Goal: Navigation & Orientation: Find specific page/section

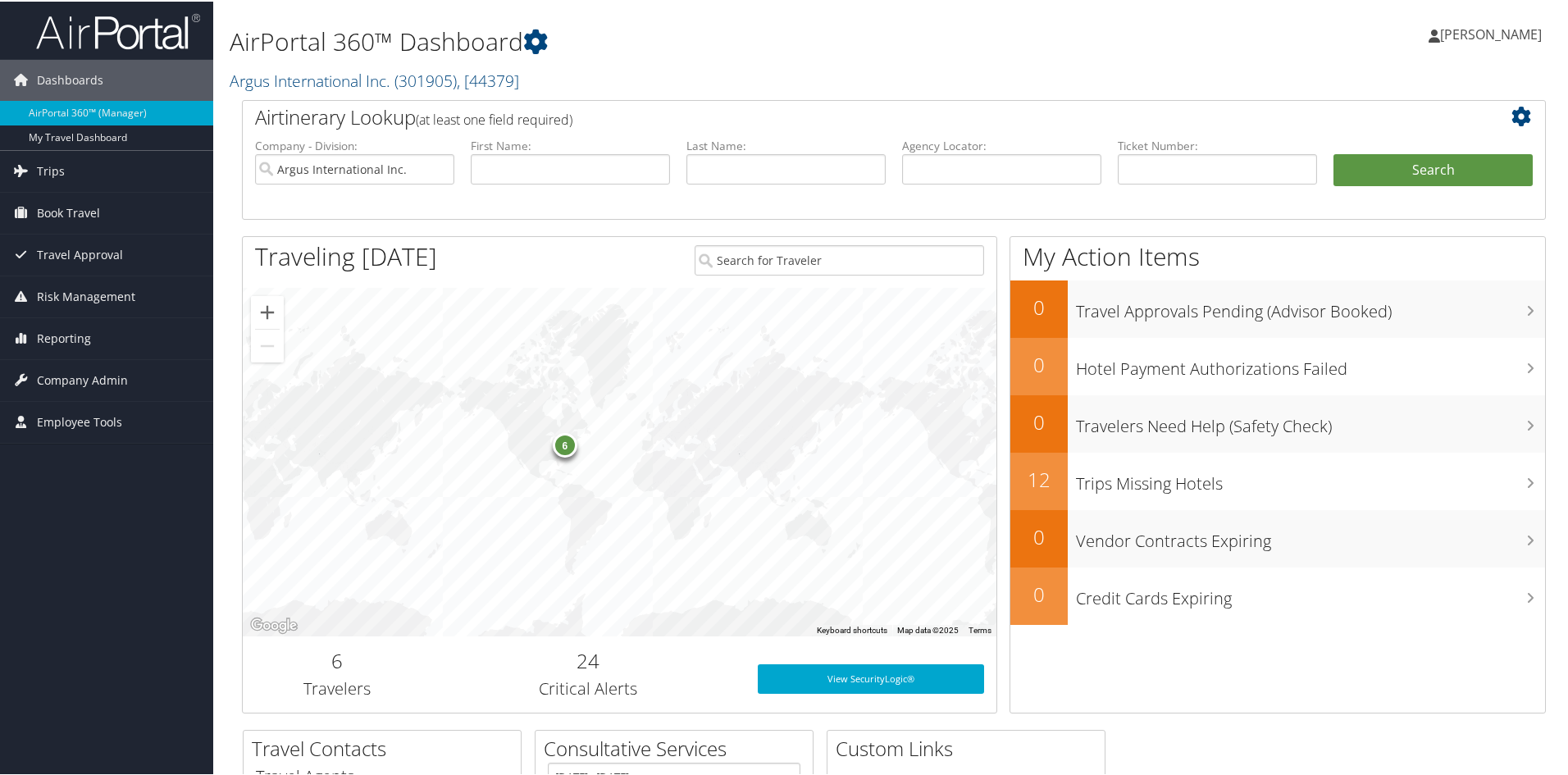
click at [1472, 33] on span "[PERSON_NAME]" at bounding box center [1490, 33] width 102 height 18
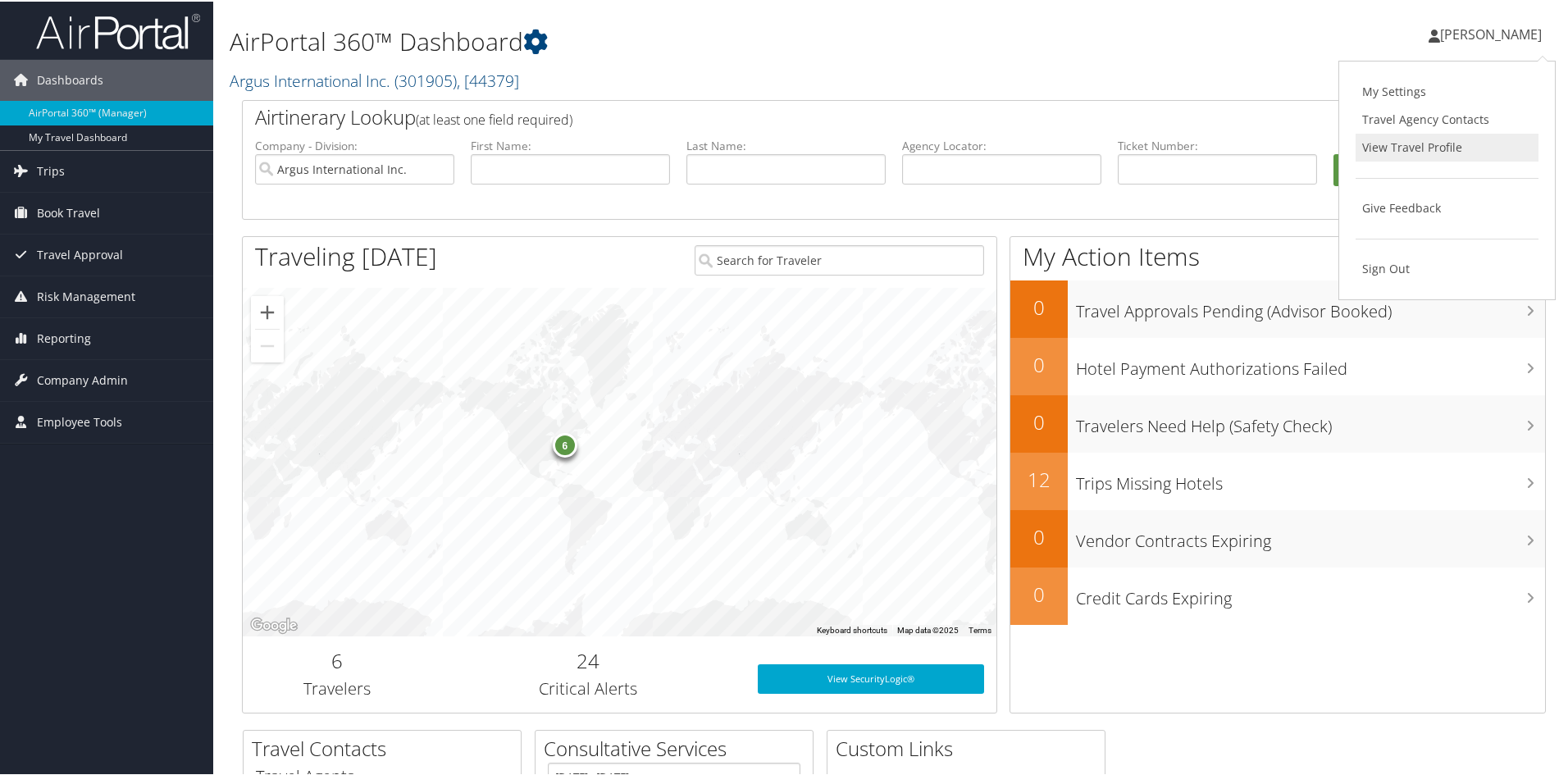
click at [1394, 148] on link "View Travel Profile" at bounding box center [1446, 146] width 183 height 28
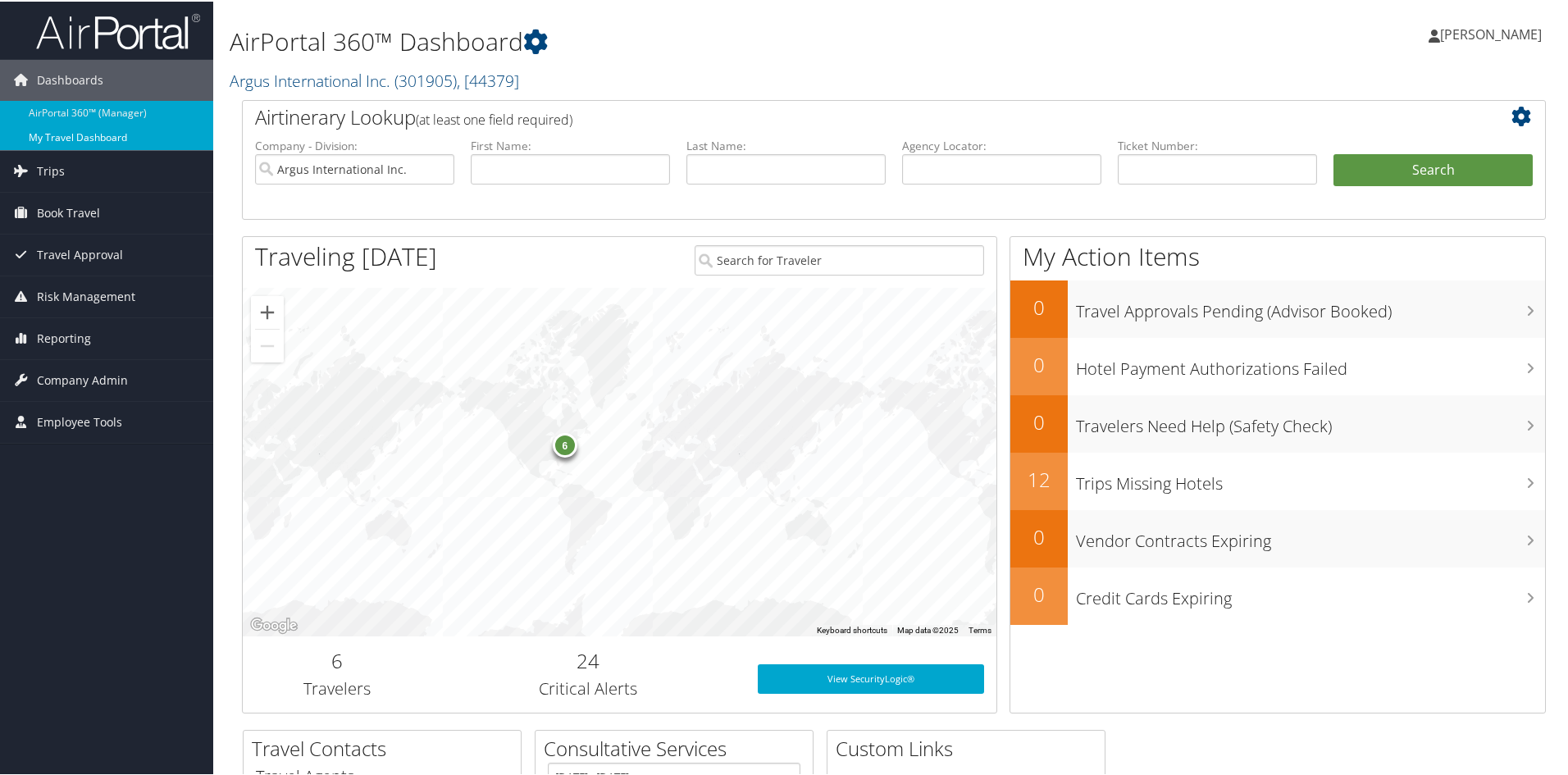
click at [41, 134] on link "My Travel Dashboard" at bounding box center [106, 136] width 213 height 25
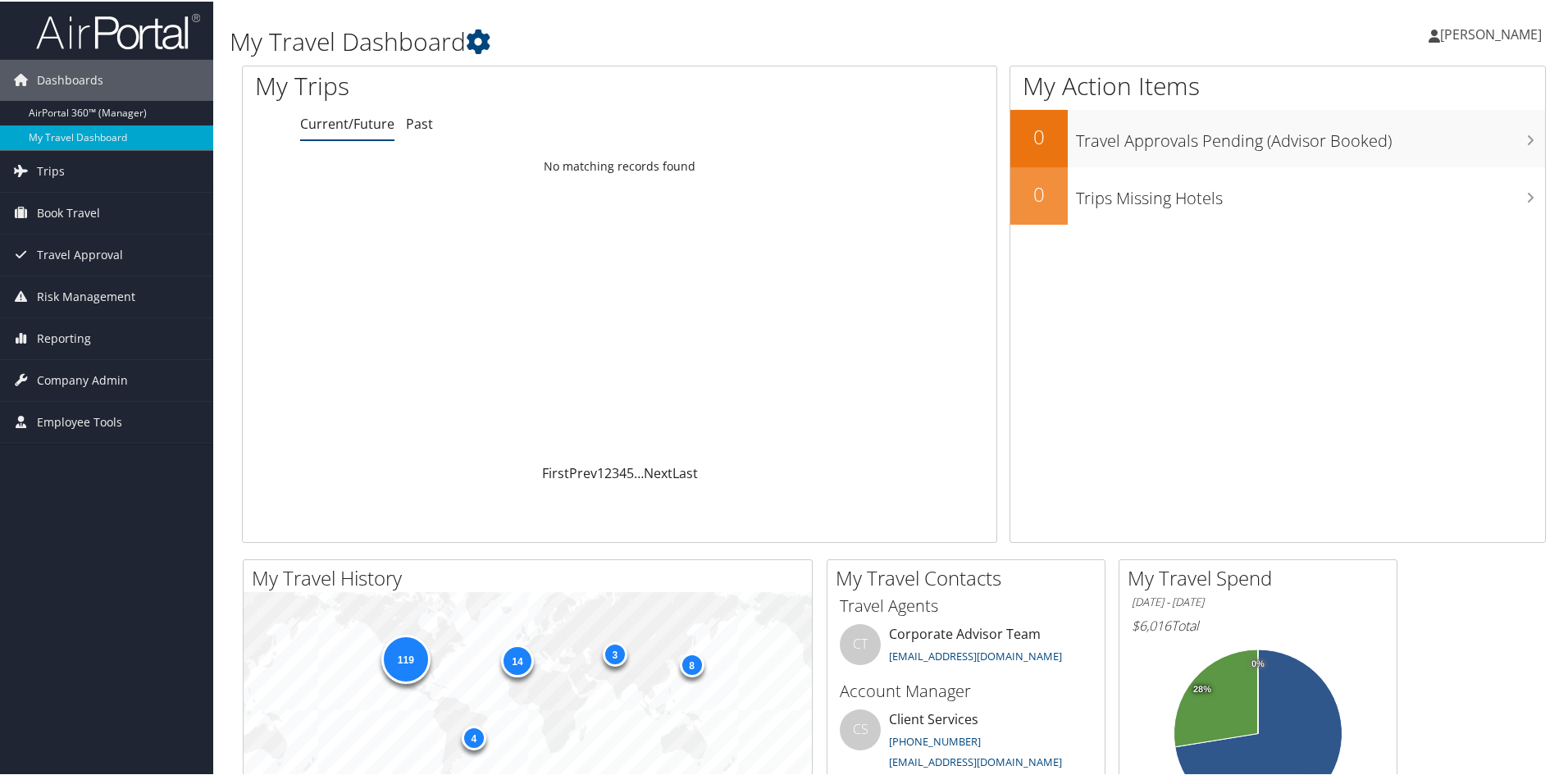
click at [1481, 29] on span "[PERSON_NAME]" at bounding box center [1490, 33] width 102 height 18
click at [1399, 139] on link "View Travel Profile" at bounding box center [1446, 146] width 183 height 28
click at [58, 75] on span "Dashboards" at bounding box center [70, 79] width 66 height 41
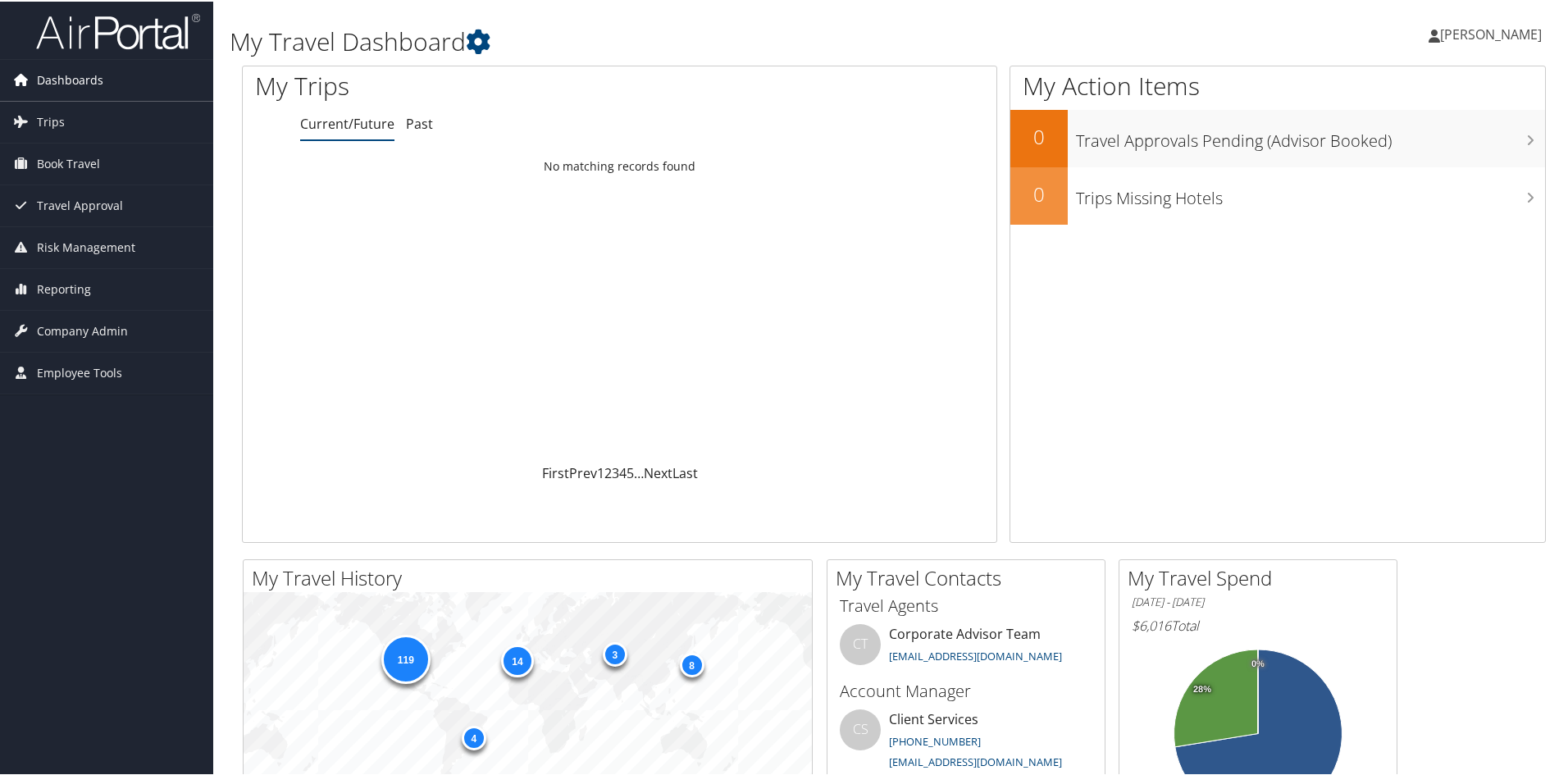
click at [58, 75] on span "Dashboards" at bounding box center [70, 79] width 66 height 41
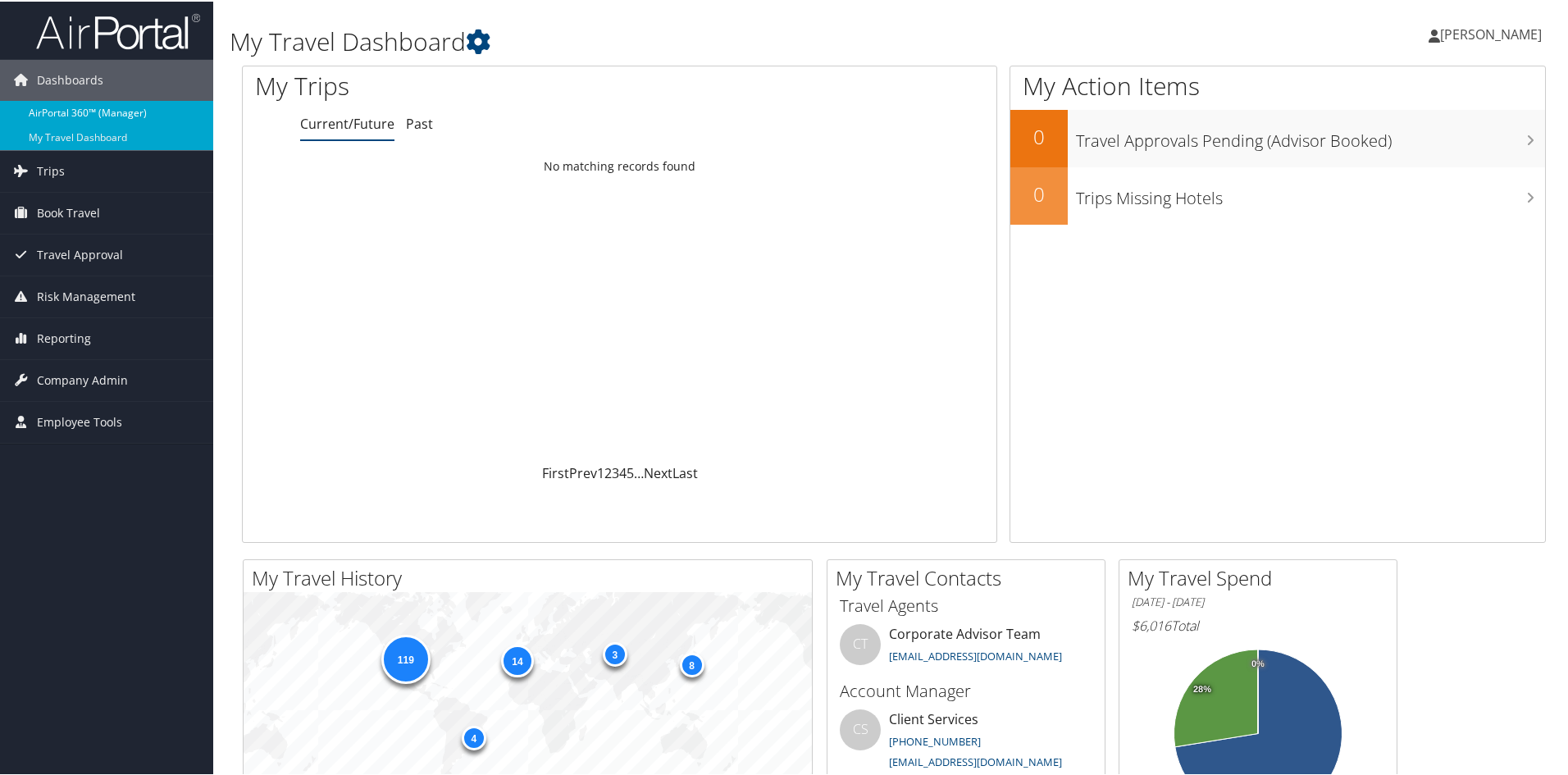
click at [65, 110] on link "AirPortal 360™ (Manager)" at bounding box center [106, 111] width 213 height 25
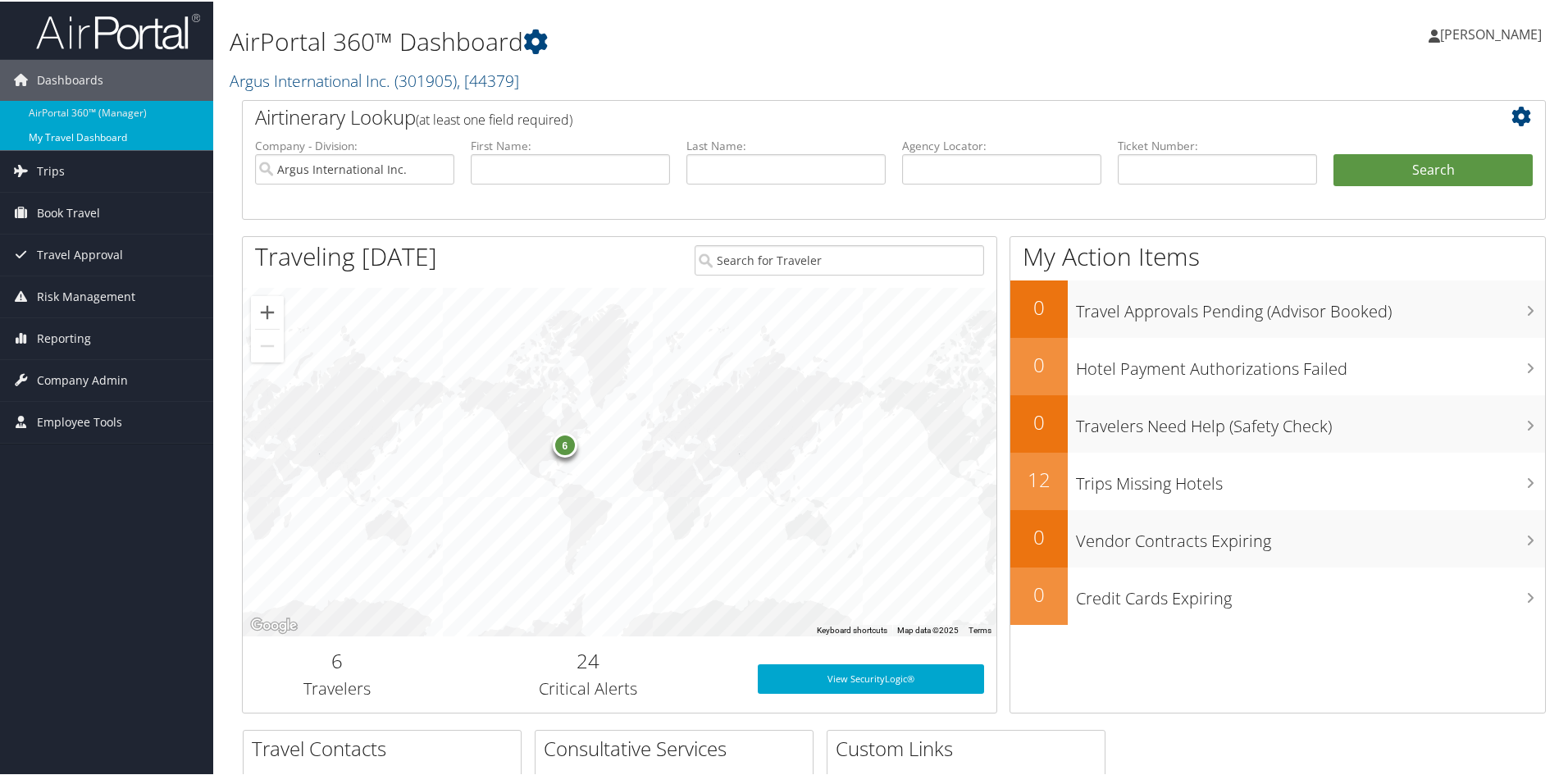
click at [56, 138] on link "My Travel Dashboard" at bounding box center [106, 136] width 213 height 25
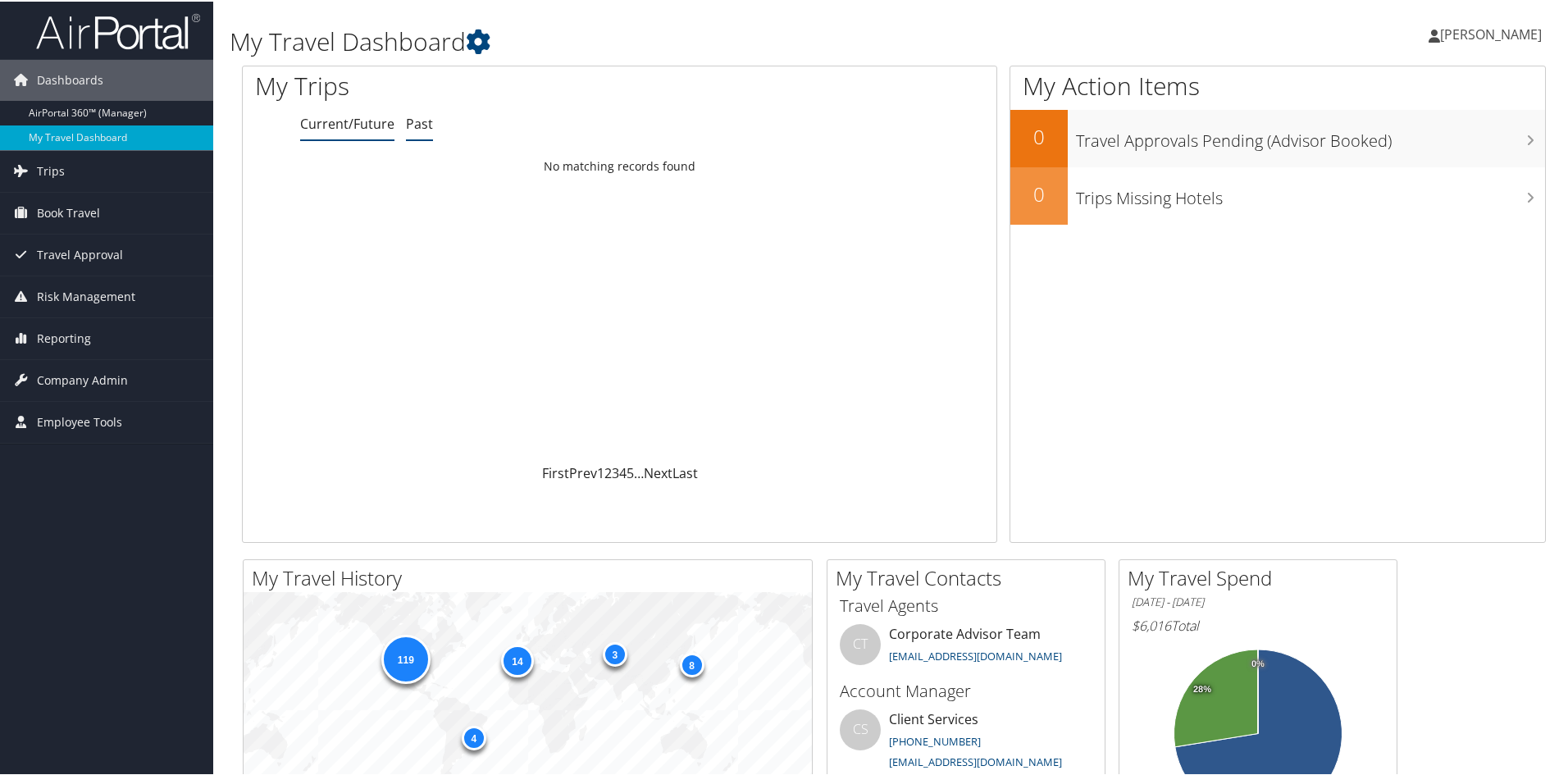
click at [421, 120] on link "Past" at bounding box center [419, 122] width 27 height 18
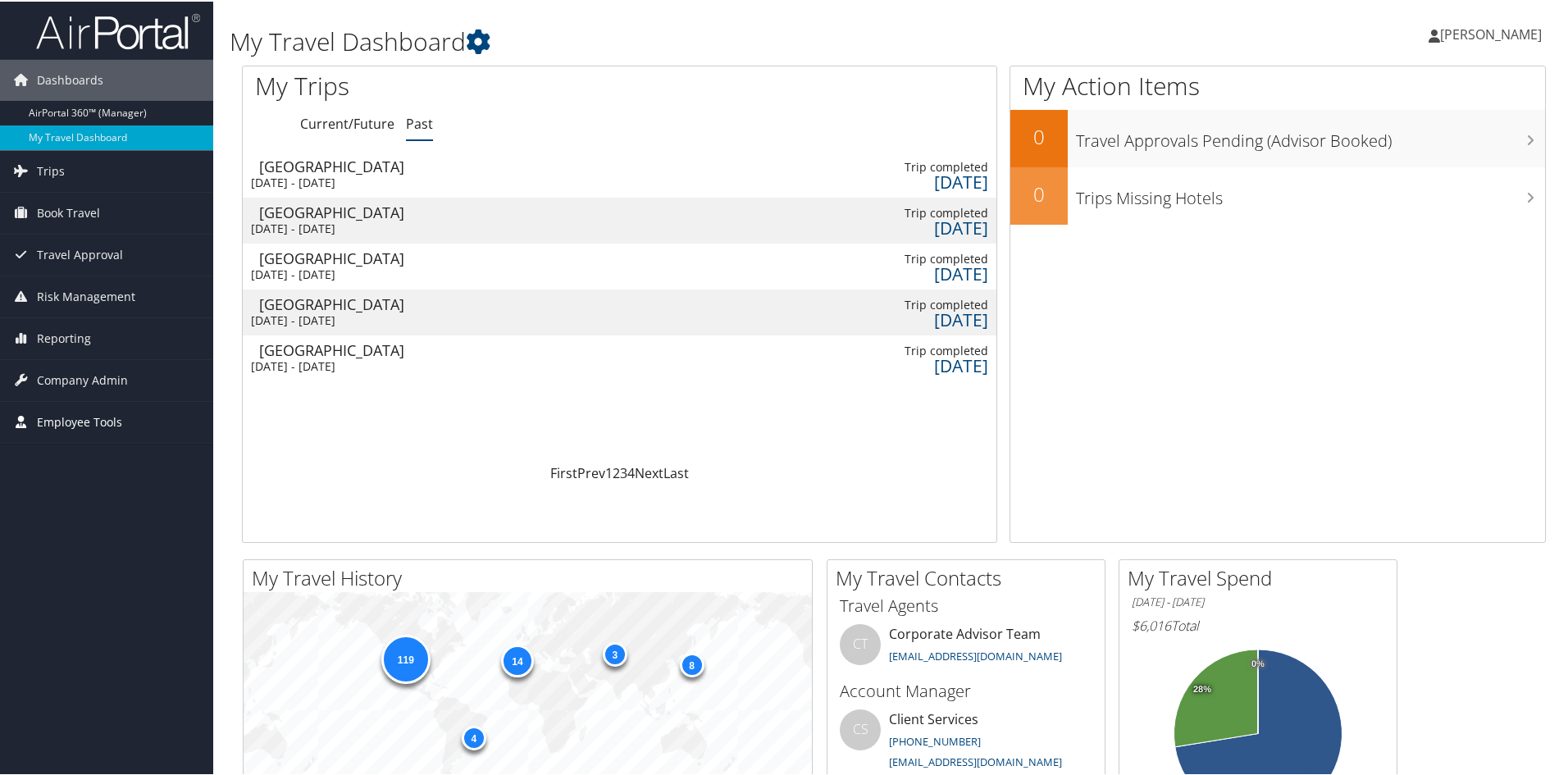
click at [53, 414] on span "Employee Tools" at bounding box center [80, 421] width 86 height 41
click at [64, 381] on span "Company Admin" at bounding box center [82, 379] width 91 height 41
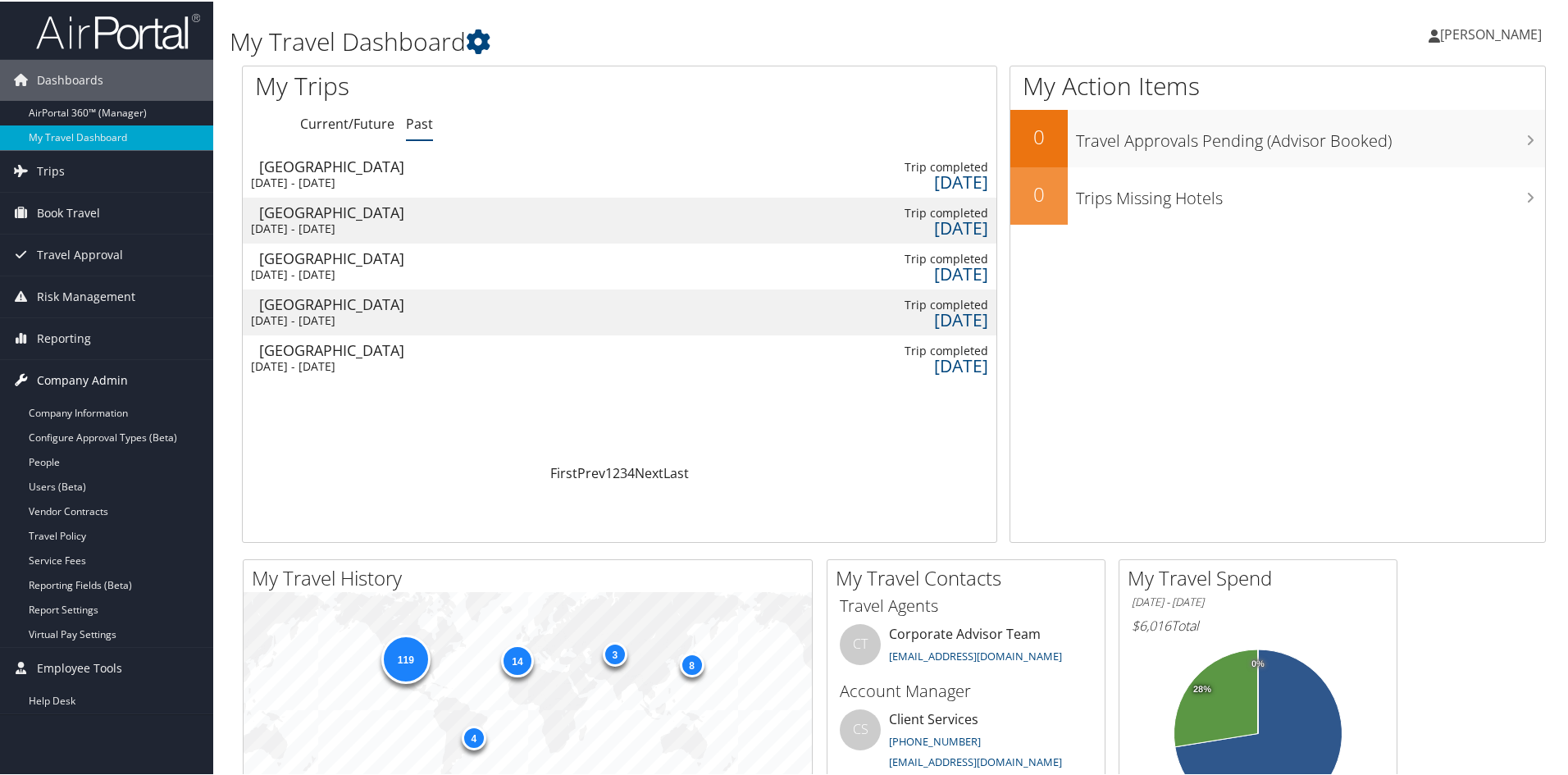
click at [21, 374] on icon at bounding box center [20, 378] width 25 height 25
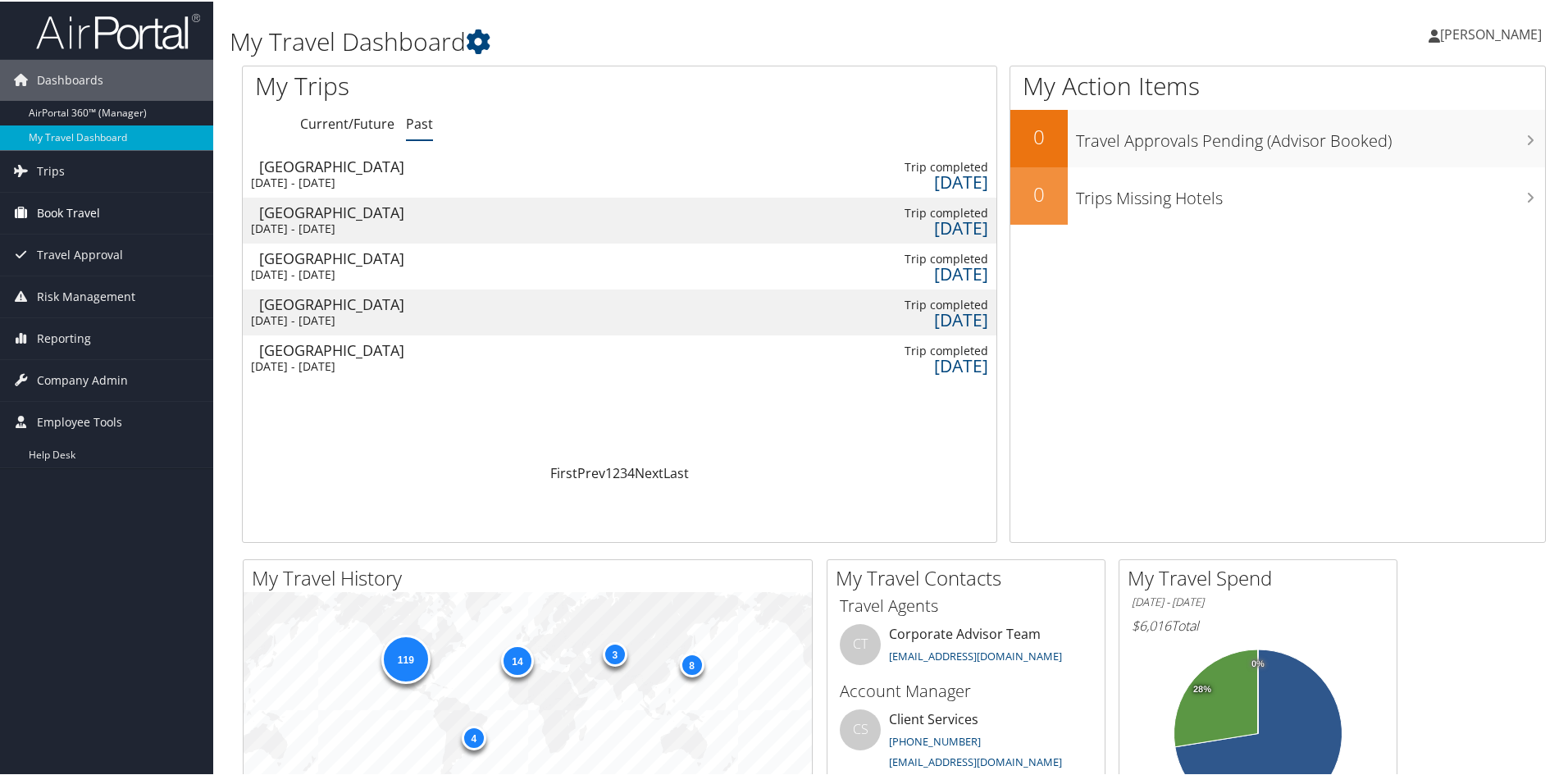
click at [57, 204] on span "Book Travel" at bounding box center [68, 211] width 63 height 41
